Goal: Task Accomplishment & Management: Manage account settings

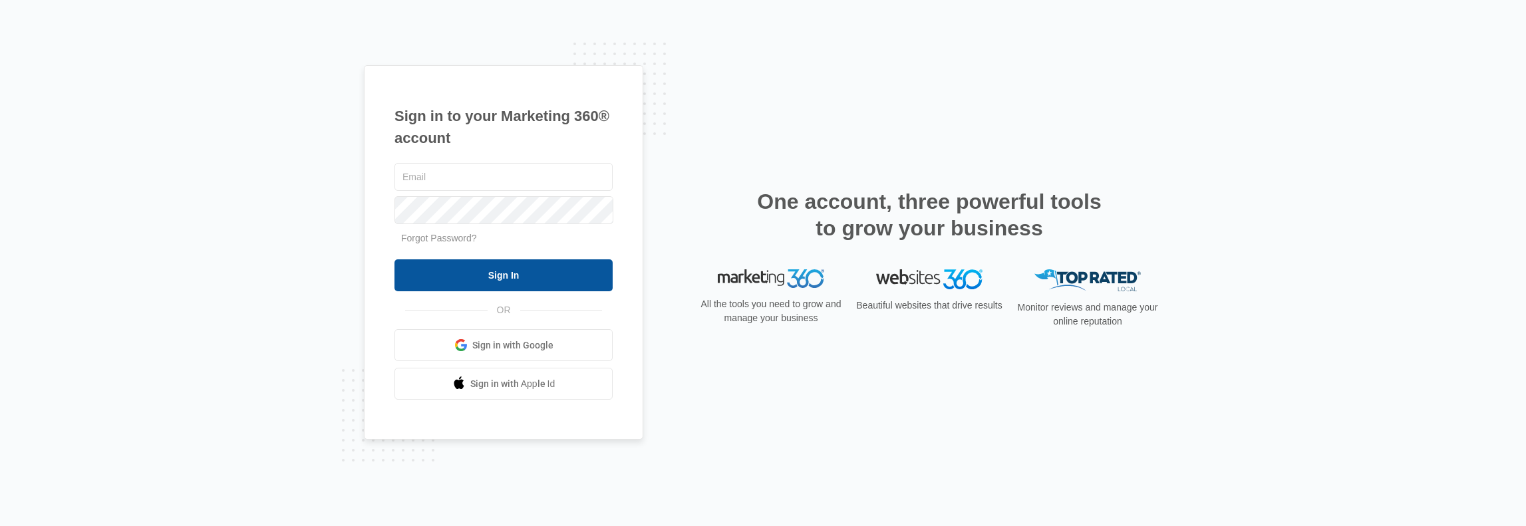
click at [498, 268] on input "Sign In" at bounding box center [503, 275] width 218 height 32
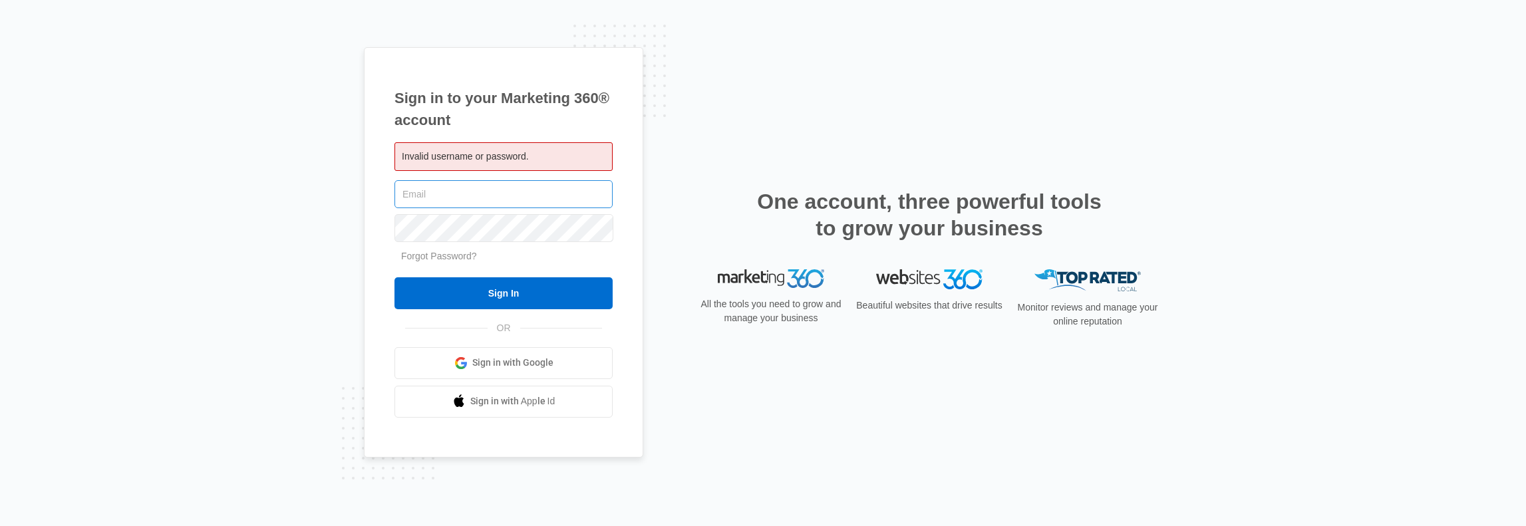
click at [423, 198] on input "text" at bounding box center [503, 194] width 218 height 28
type input "[PERSON_NAME][EMAIL_ADDRESS][PERSON_NAME][DOMAIN_NAME]"
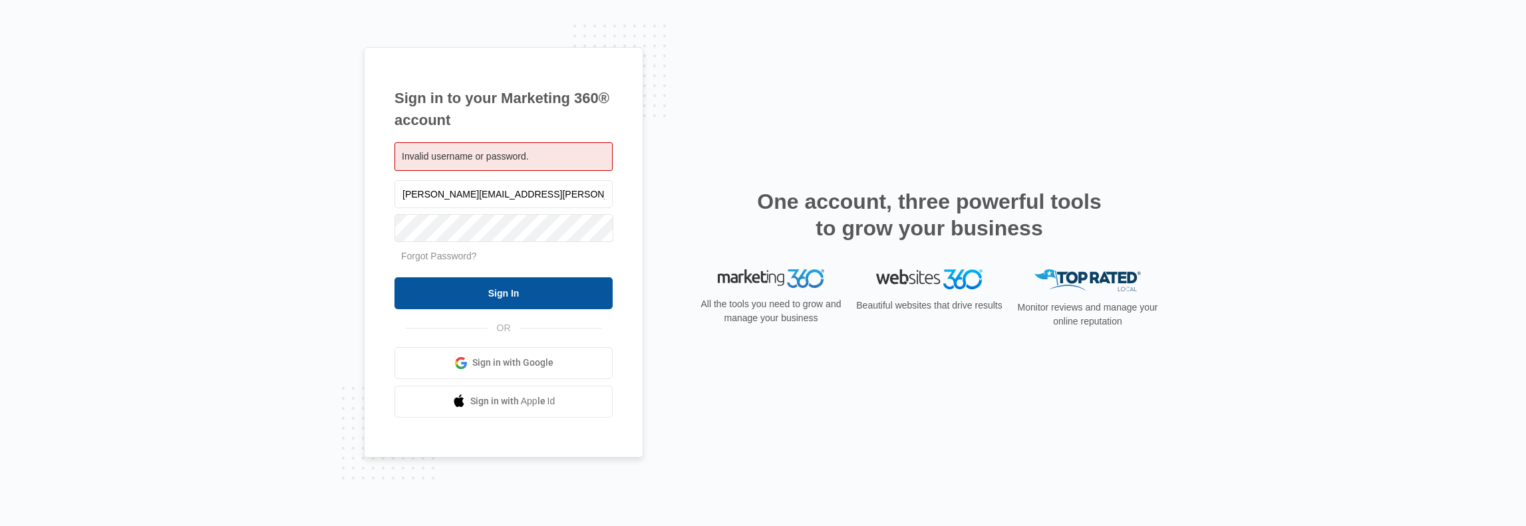
click at [532, 285] on input "Sign In" at bounding box center [503, 293] width 218 height 32
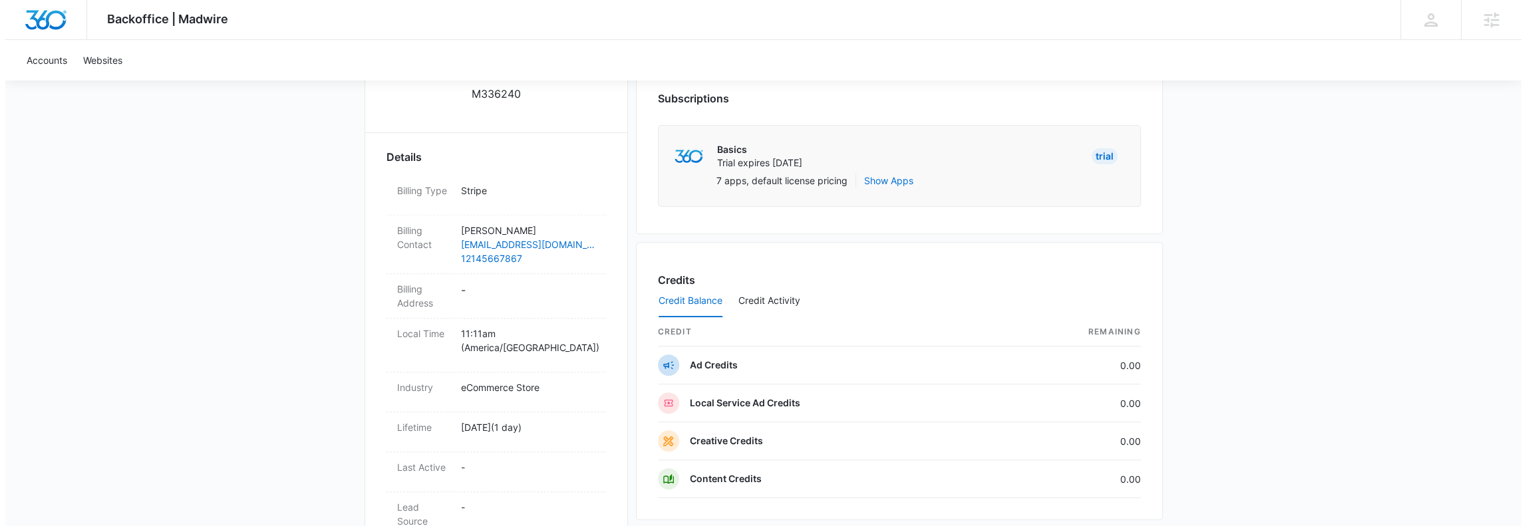
scroll to position [177, 0]
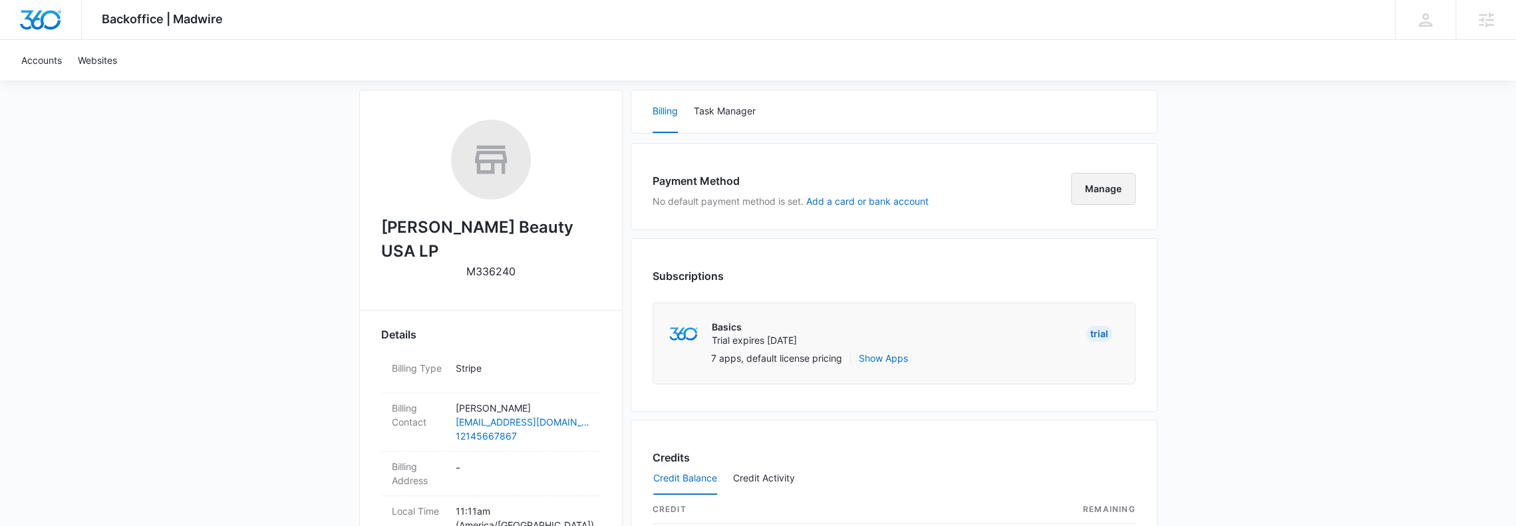
click at [1107, 182] on button "Manage" at bounding box center [1103, 189] width 65 height 32
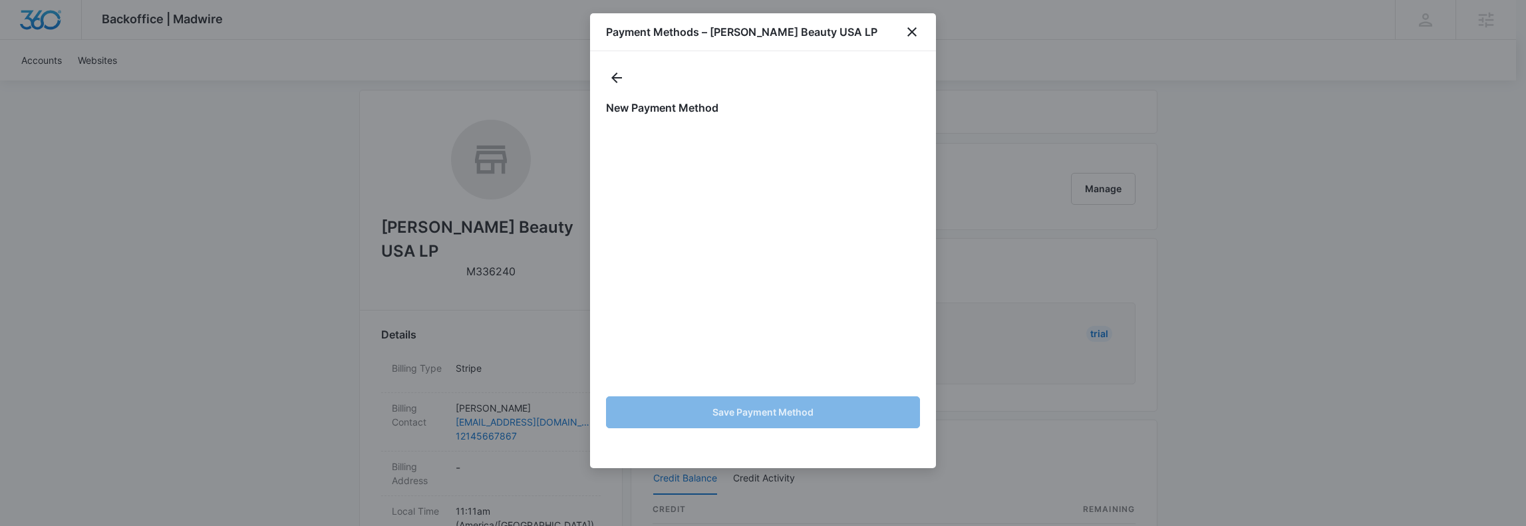
click at [725, 57] on div "New Payment Method Save Payment Method" at bounding box center [763, 259] width 346 height 417
click at [797, 69] on div at bounding box center [763, 78] width 314 height 22
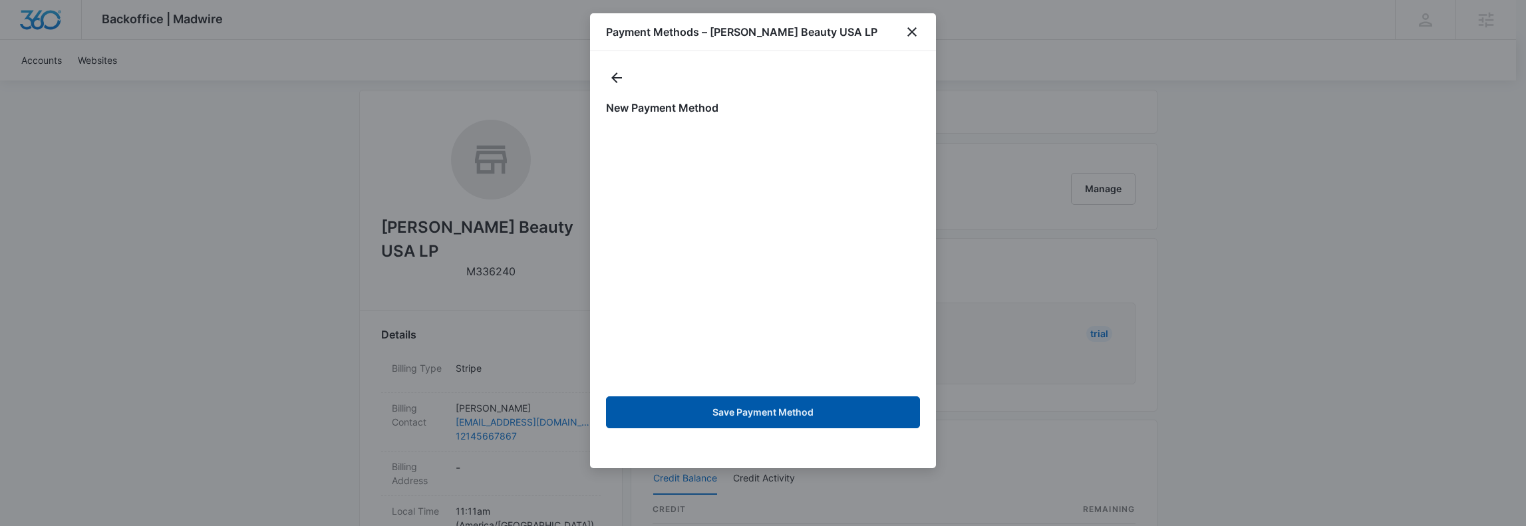
click at [785, 410] on button "Save Payment Method" at bounding box center [763, 412] width 314 height 32
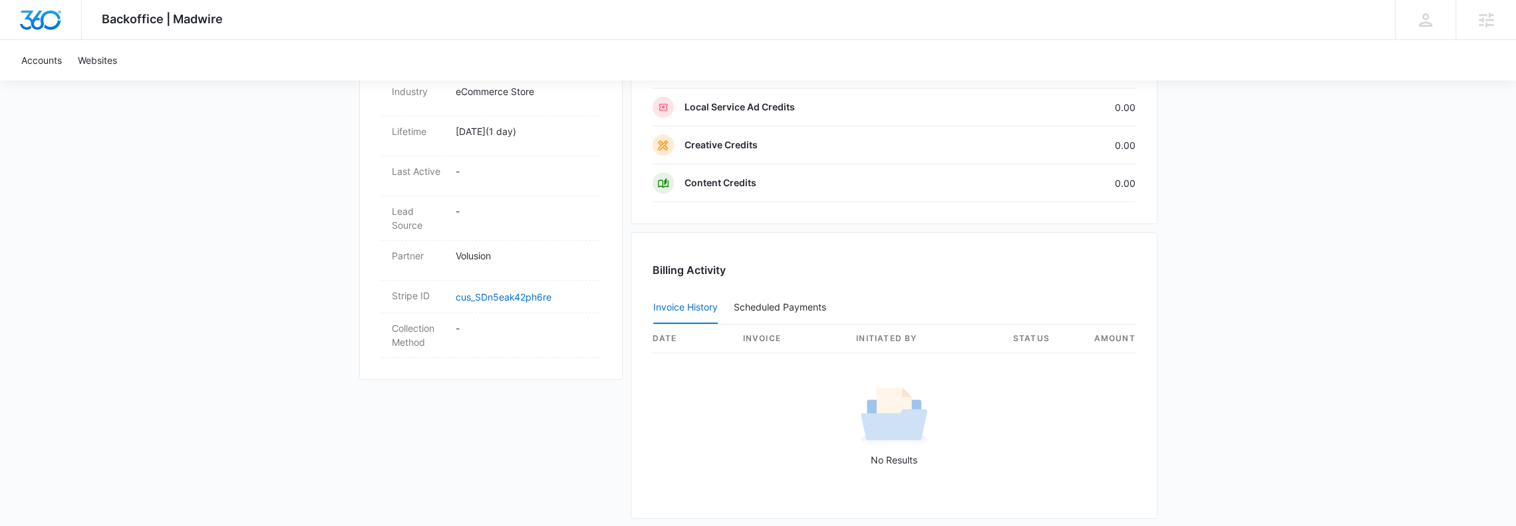
scroll to position [275, 0]
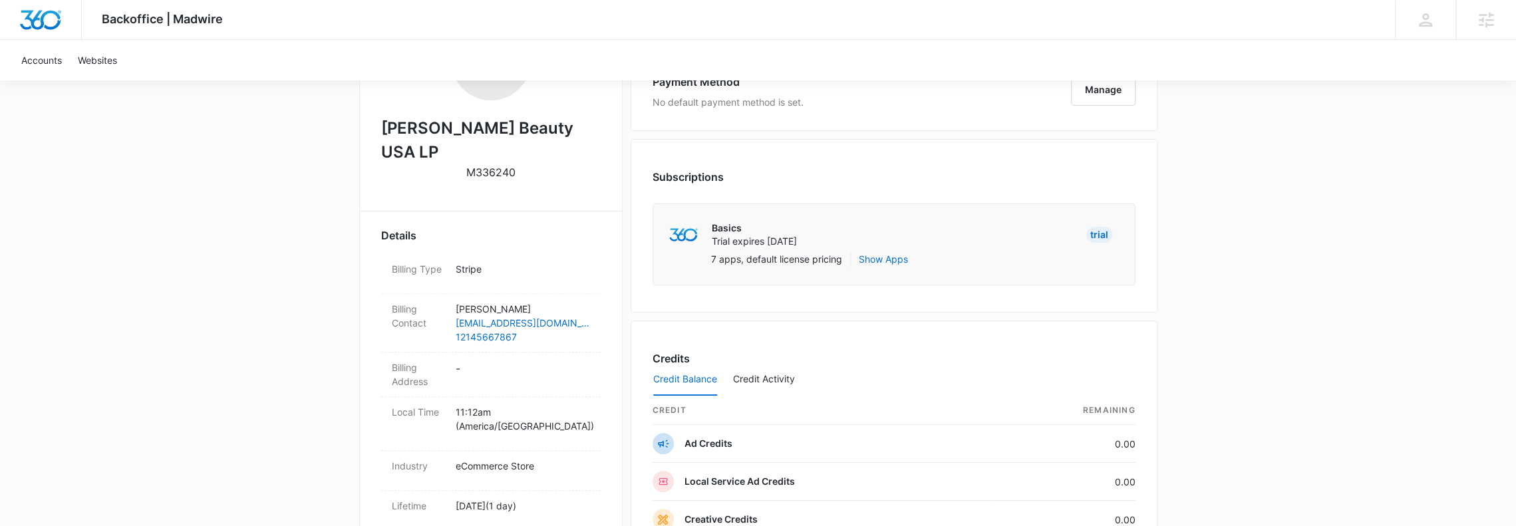
scroll to position [275, 0]
click at [1097, 100] on button "Manage" at bounding box center [1103, 90] width 65 height 32
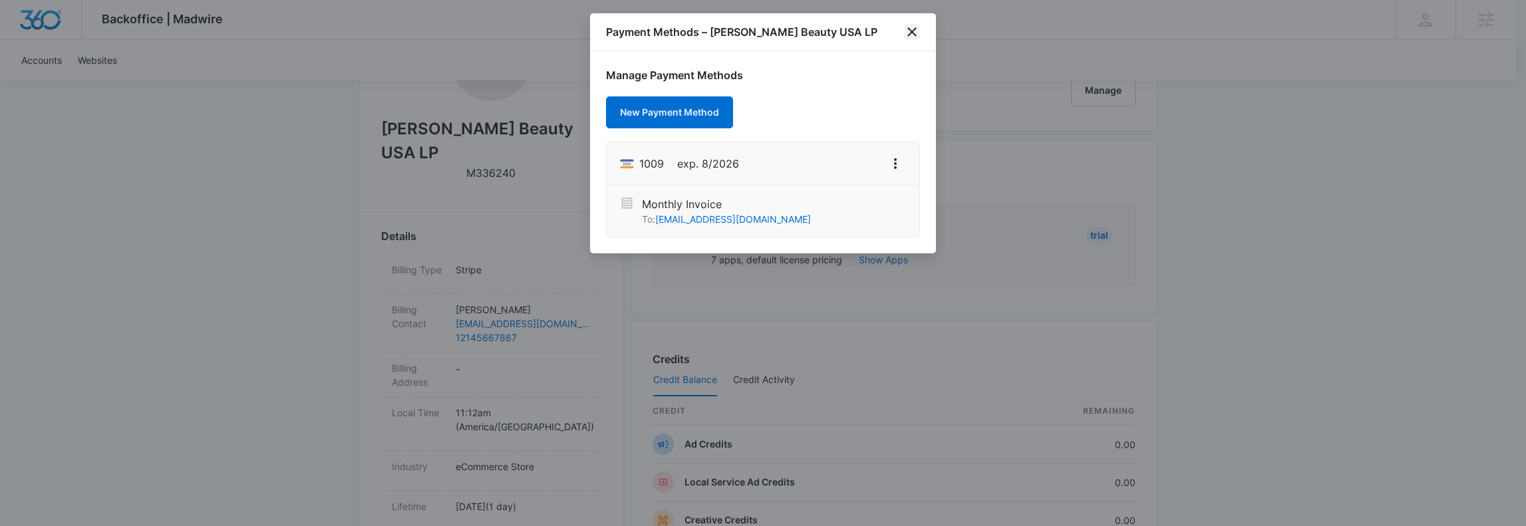
click at [908, 35] on icon "close" at bounding box center [911, 31] width 9 height 9
